Goal: Task Accomplishment & Management: Use online tool/utility

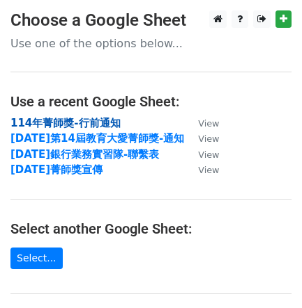
click at [76, 120] on strong "114年菁師獎-行前通知" at bounding box center [65, 123] width 110 height 13
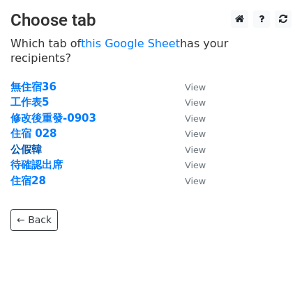
click at [36, 143] on strong "公假韓" at bounding box center [25, 149] width 31 height 13
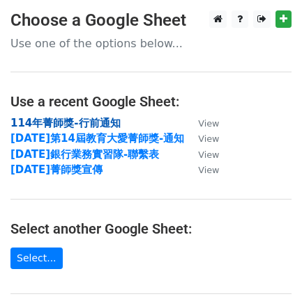
click at [106, 120] on strong "114年菁師獎-行前通知" at bounding box center [65, 123] width 110 height 13
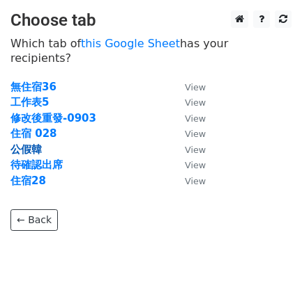
click at [36, 143] on strong "公假韓" at bounding box center [25, 149] width 31 height 13
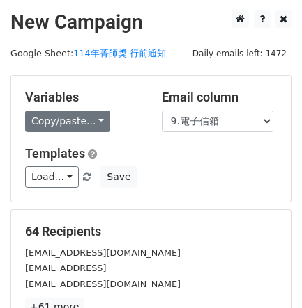
click at [106, 133] on div "Variables Copy/paste... {{時間戳記}} {{序號}} {{1.獲獎組別(請參考獲獎通知MAIL)}} {{2.組別編號(請參考獲獎通…" at bounding box center [150, 139] width 279 height 126
click at [93, 116] on link "Copy/paste..." at bounding box center [67, 122] width 85 height 22
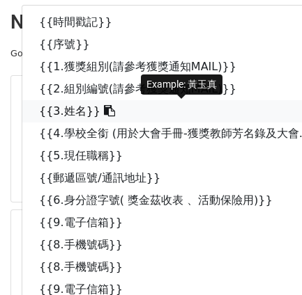
click at [80, 109] on link "{{3.姓名}}" at bounding box center [188, 111] width 332 height 22
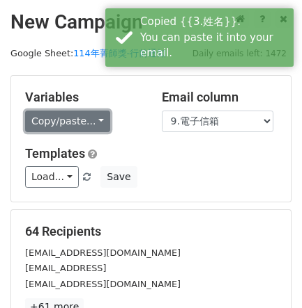
click at [93, 120] on link "Copy/paste..." at bounding box center [67, 122] width 85 height 22
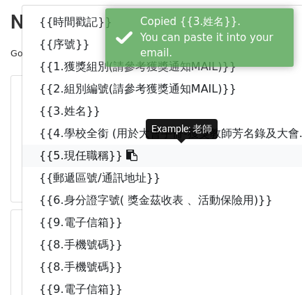
click at [100, 162] on link "{{5.現任職稱}}" at bounding box center [188, 156] width 332 height 22
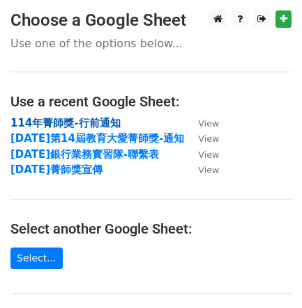
click at [72, 127] on strong "114年菁師獎-行前通知" at bounding box center [65, 123] width 110 height 13
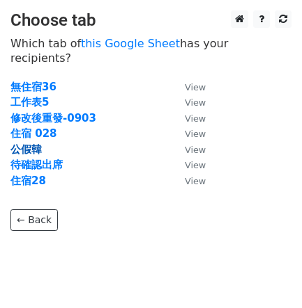
click at [36, 143] on strong "公假韓" at bounding box center [25, 149] width 31 height 13
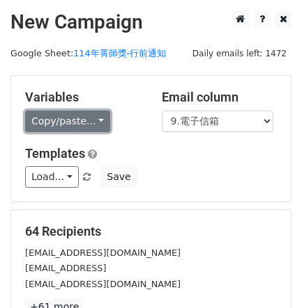
click at [65, 120] on link "Copy/paste..." at bounding box center [67, 122] width 85 height 22
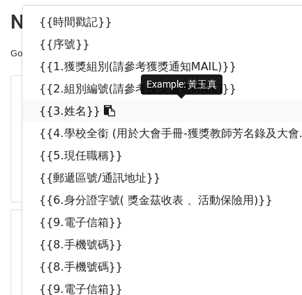
click at [92, 119] on link "{{3.姓名}}" at bounding box center [188, 111] width 332 height 22
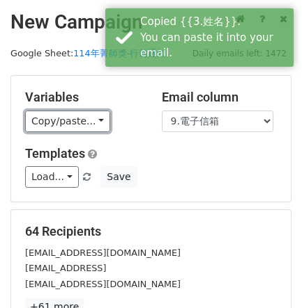
click at [88, 123] on link "Copy/paste..." at bounding box center [67, 122] width 85 height 22
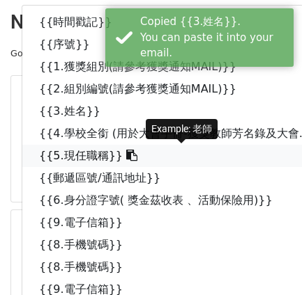
click at [93, 153] on link "{{5.現任職稱}}" at bounding box center [188, 156] width 332 height 22
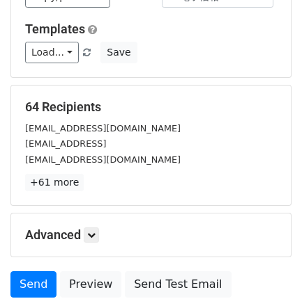
scroll to position [232, 0]
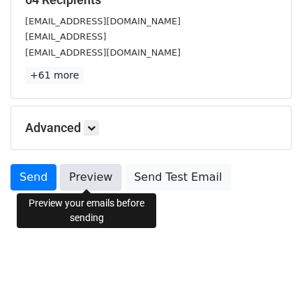
click at [108, 171] on link "Preview" at bounding box center [90, 177] width 61 height 26
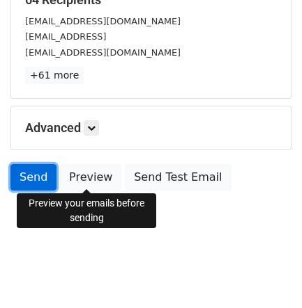
click at [43, 175] on link "Send" at bounding box center [33, 177] width 46 height 26
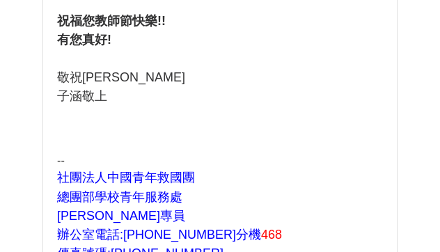
scroll to position [613, 0]
